Goal: Information Seeking & Learning: Stay updated

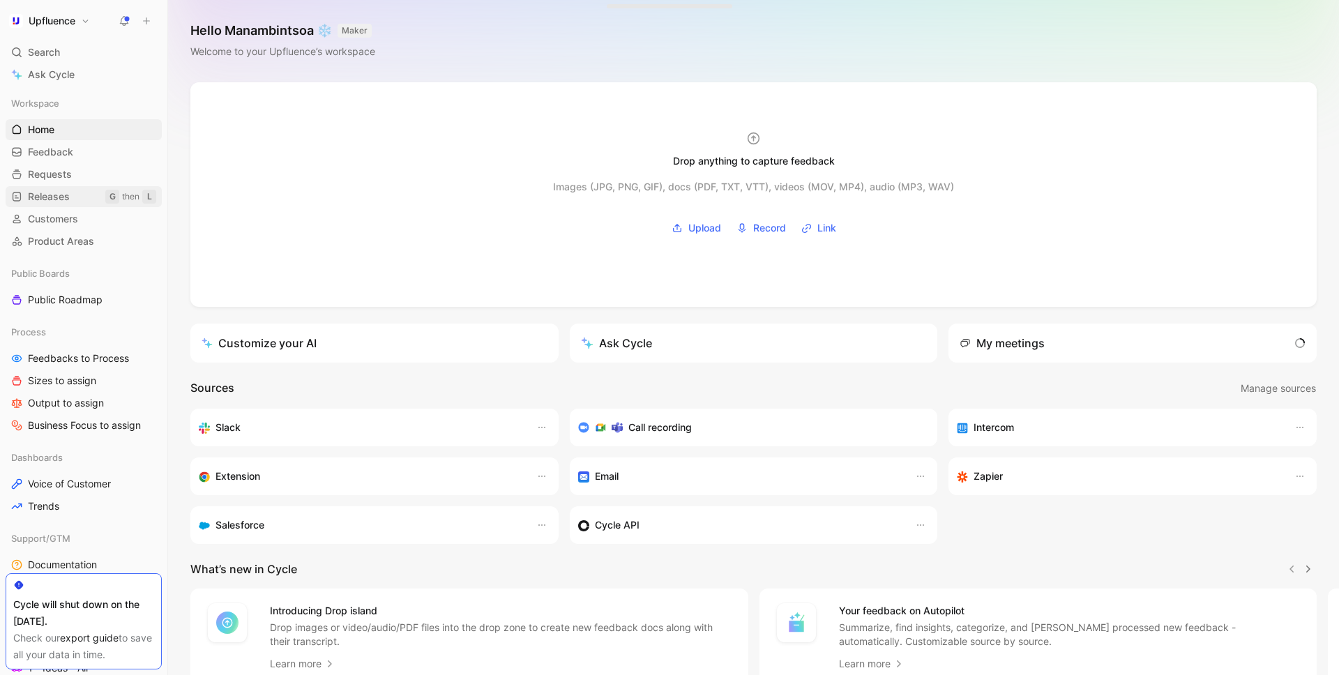
click at [61, 195] on span "Releases" at bounding box center [49, 197] width 42 height 14
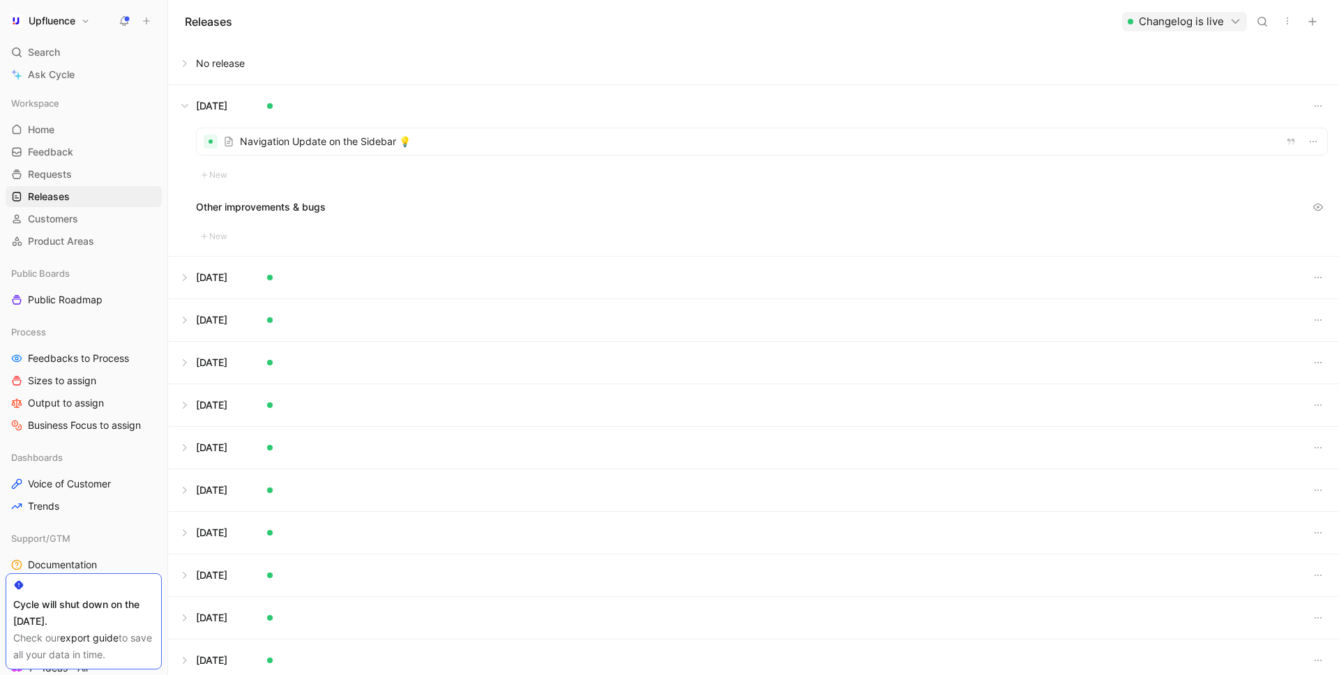
click at [192, 102] on button at bounding box center [753, 106] width 1169 height 42
click at [191, 63] on button at bounding box center [753, 64] width 1169 height 42
